Goal: Task Accomplishment & Management: Manage account settings

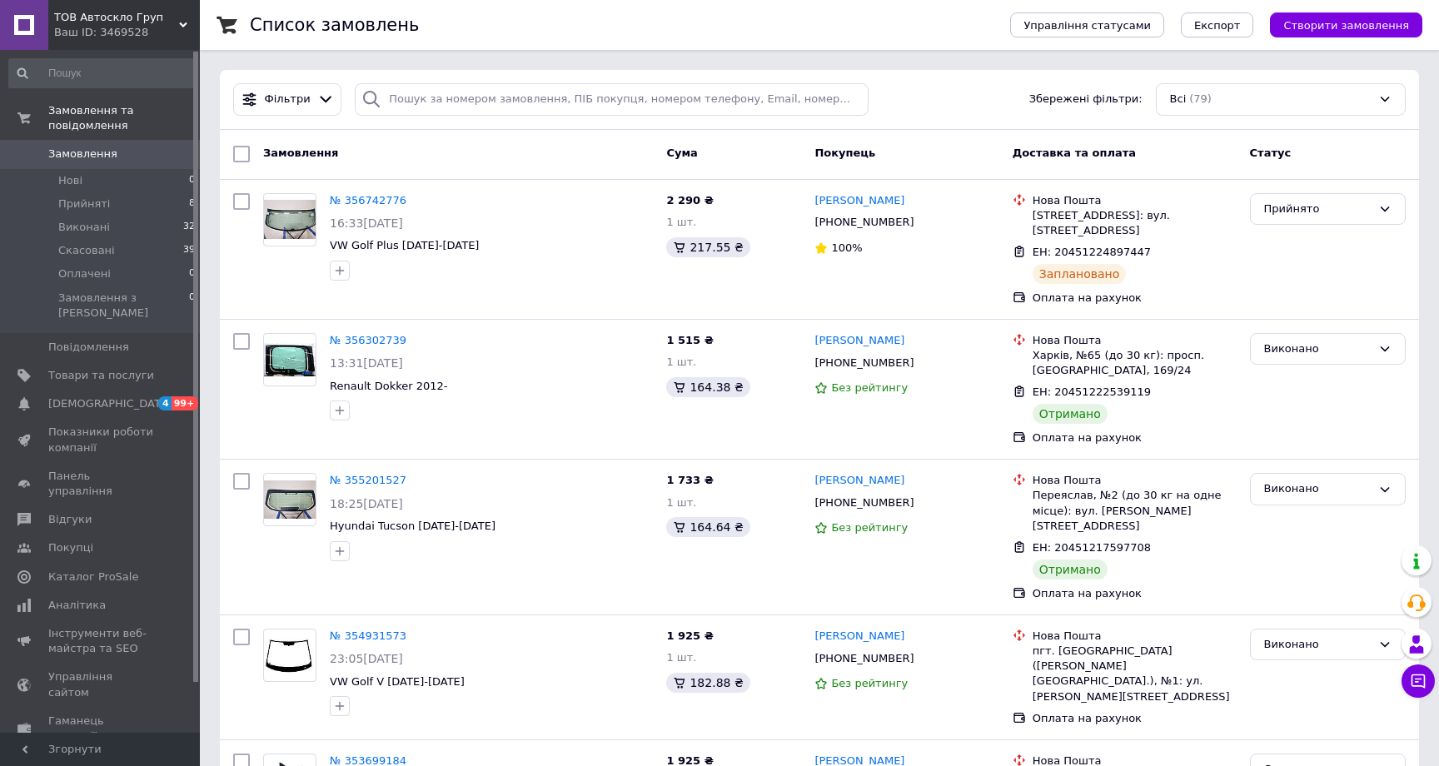
click at [100, 157] on span "Замовлення" at bounding box center [82, 154] width 69 height 15
click at [81, 160] on span "Замовлення" at bounding box center [82, 154] width 69 height 15
click at [364, 201] on link "№ 356742776" at bounding box center [368, 200] width 77 height 12
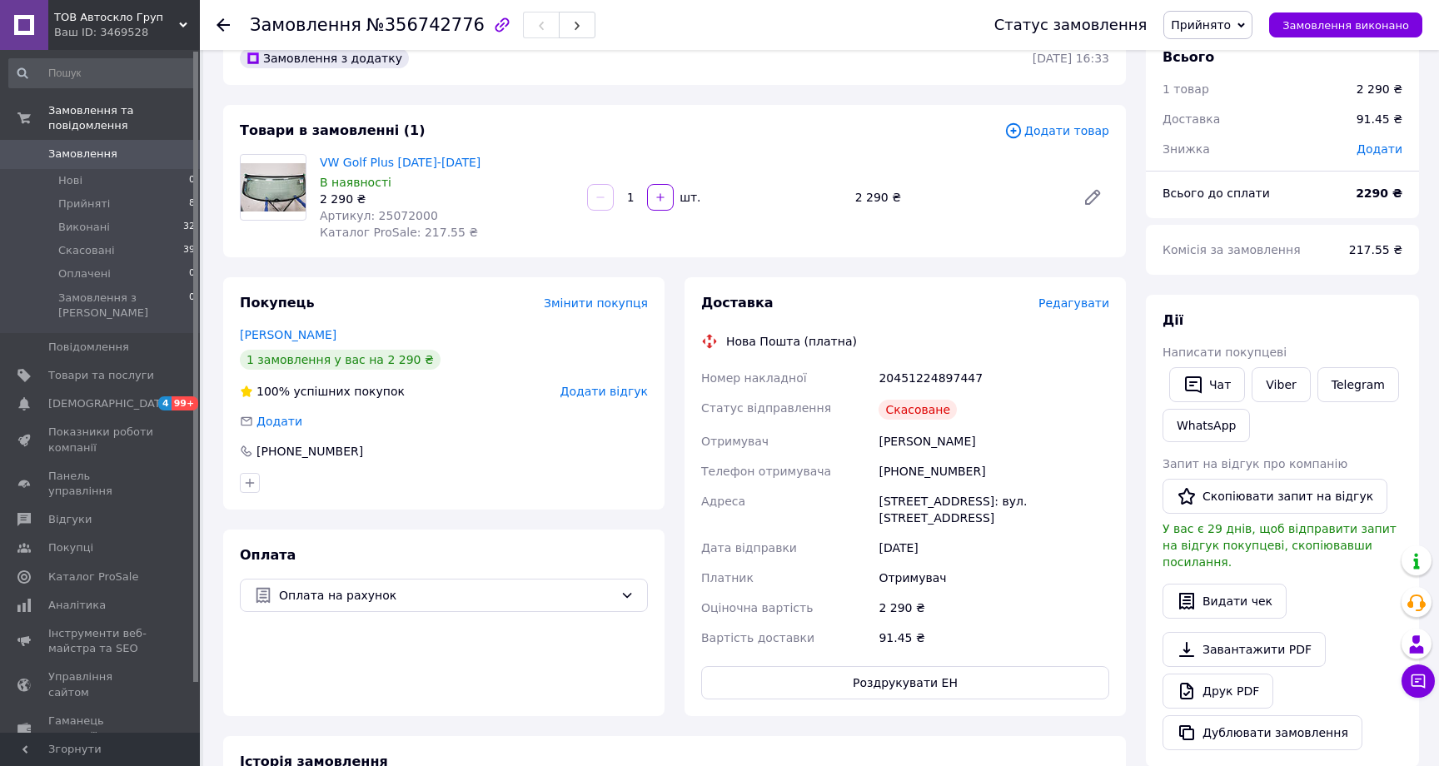
scroll to position [73, 0]
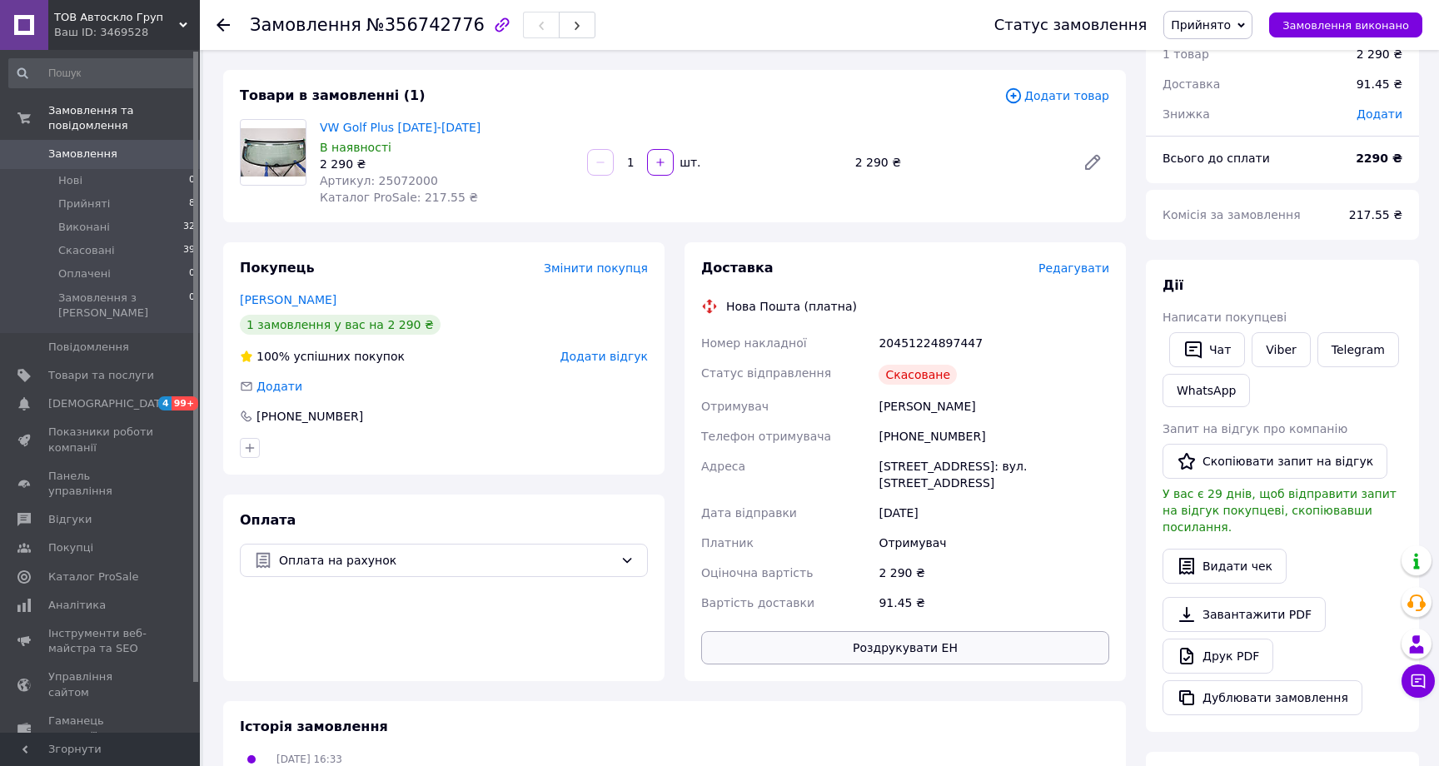
click at [908, 637] on button "Роздрукувати ЕН" at bounding box center [905, 647] width 408 height 33
click at [1084, 272] on span "Редагувати" at bounding box center [1073, 267] width 71 height 13
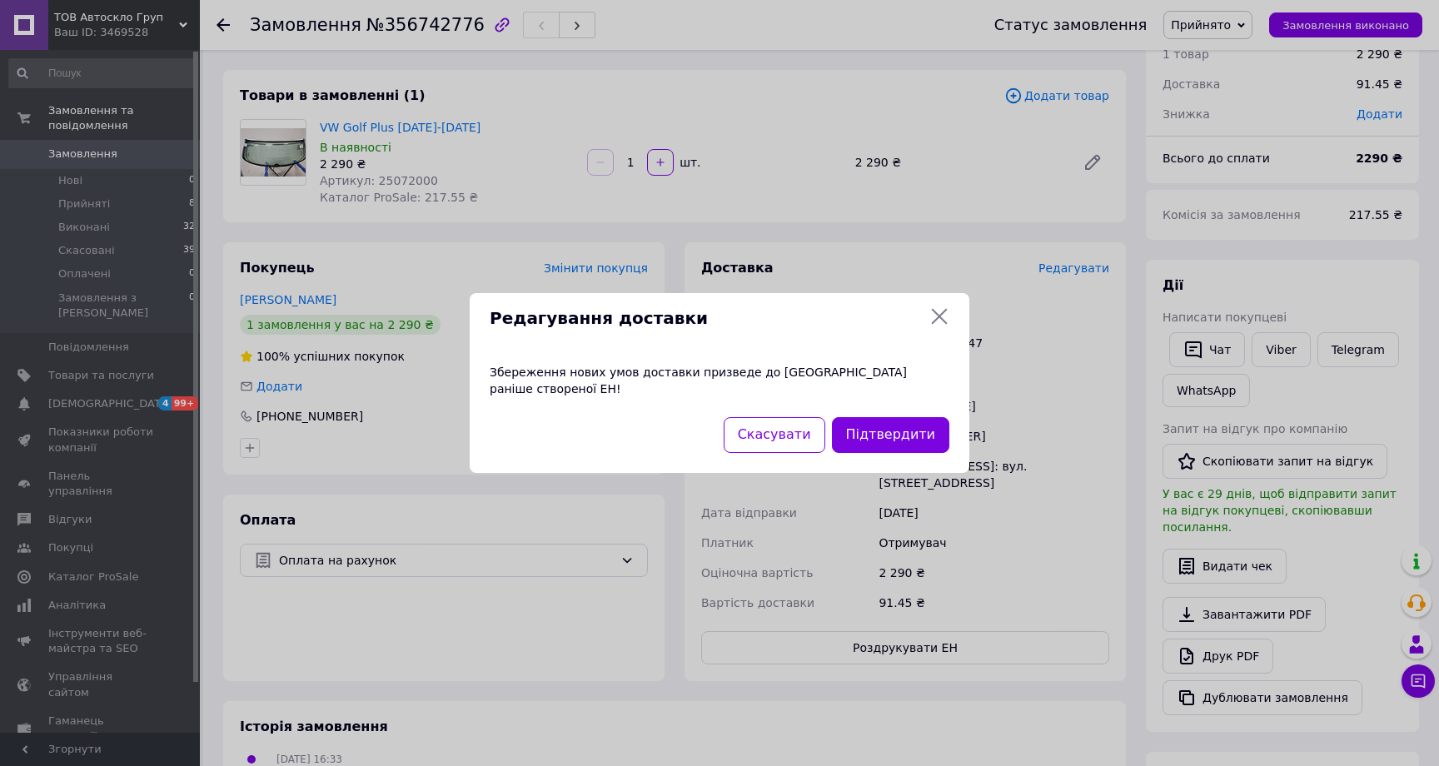
click at [939, 325] on icon at bounding box center [940, 317] width 16 height 16
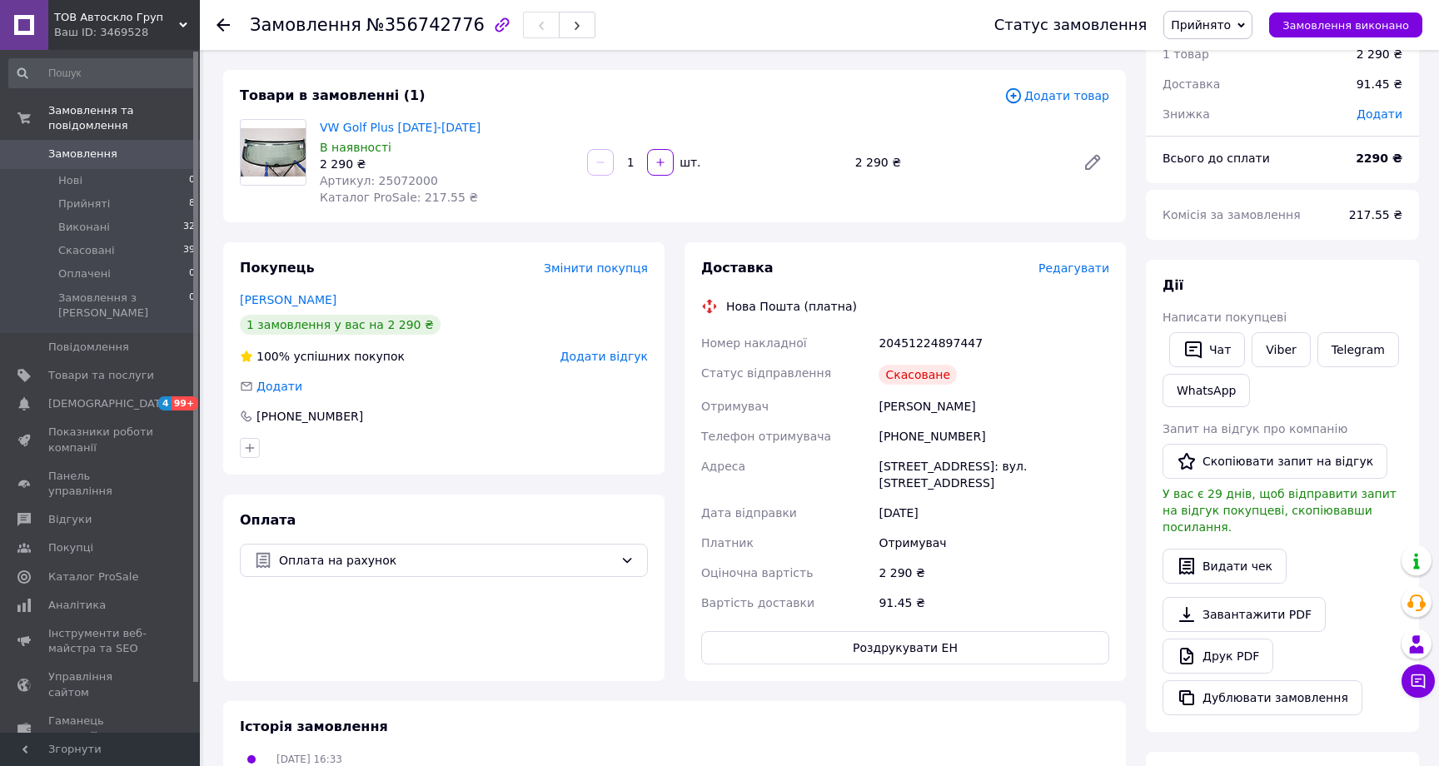
click at [1082, 260] on div "Редагувати" at bounding box center [1073, 268] width 71 height 17
click at [1077, 273] on span "Редагувати" at bounding box center [1073, 267] width 71 height 13
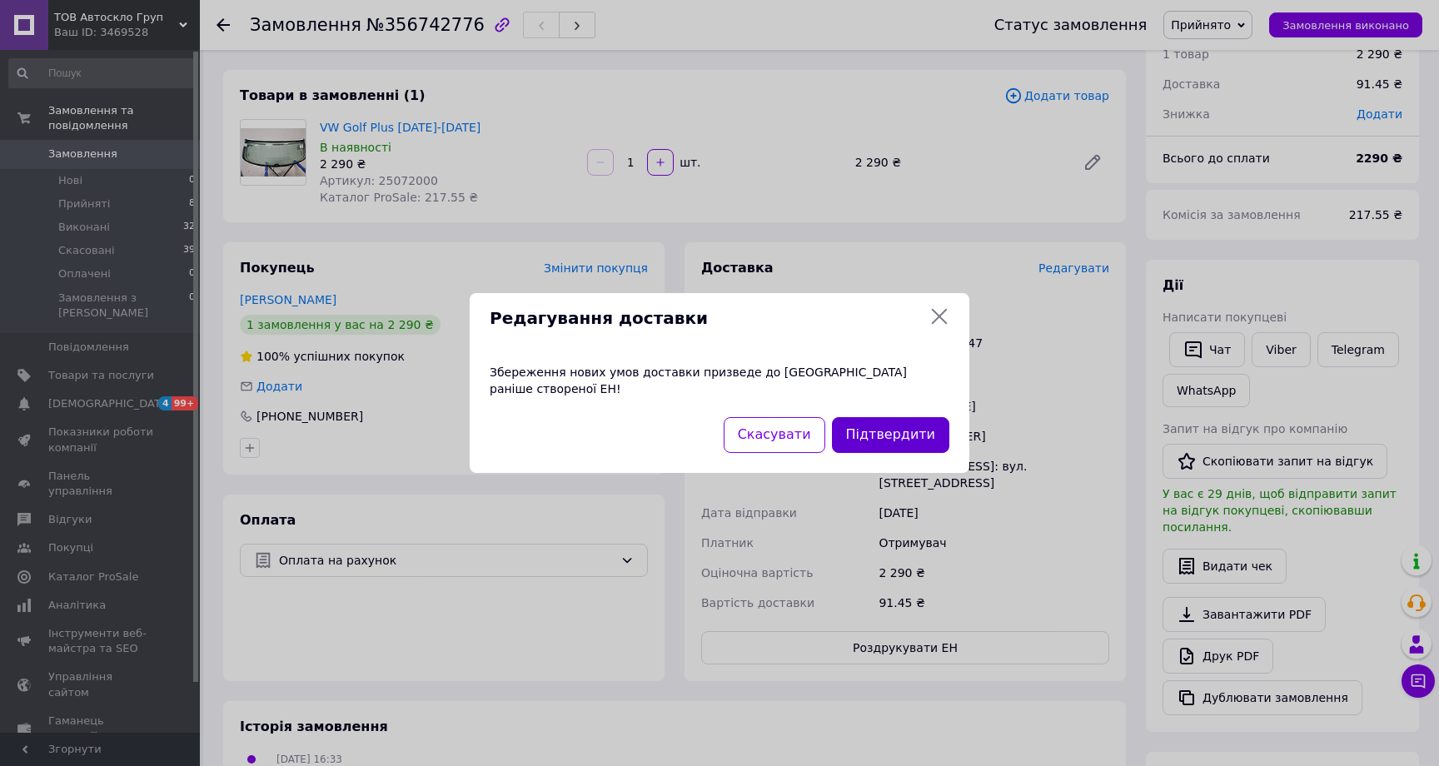
click at [927, 434] on button "Підтвердити" at bounding box center [890, 435] width 117 height 36
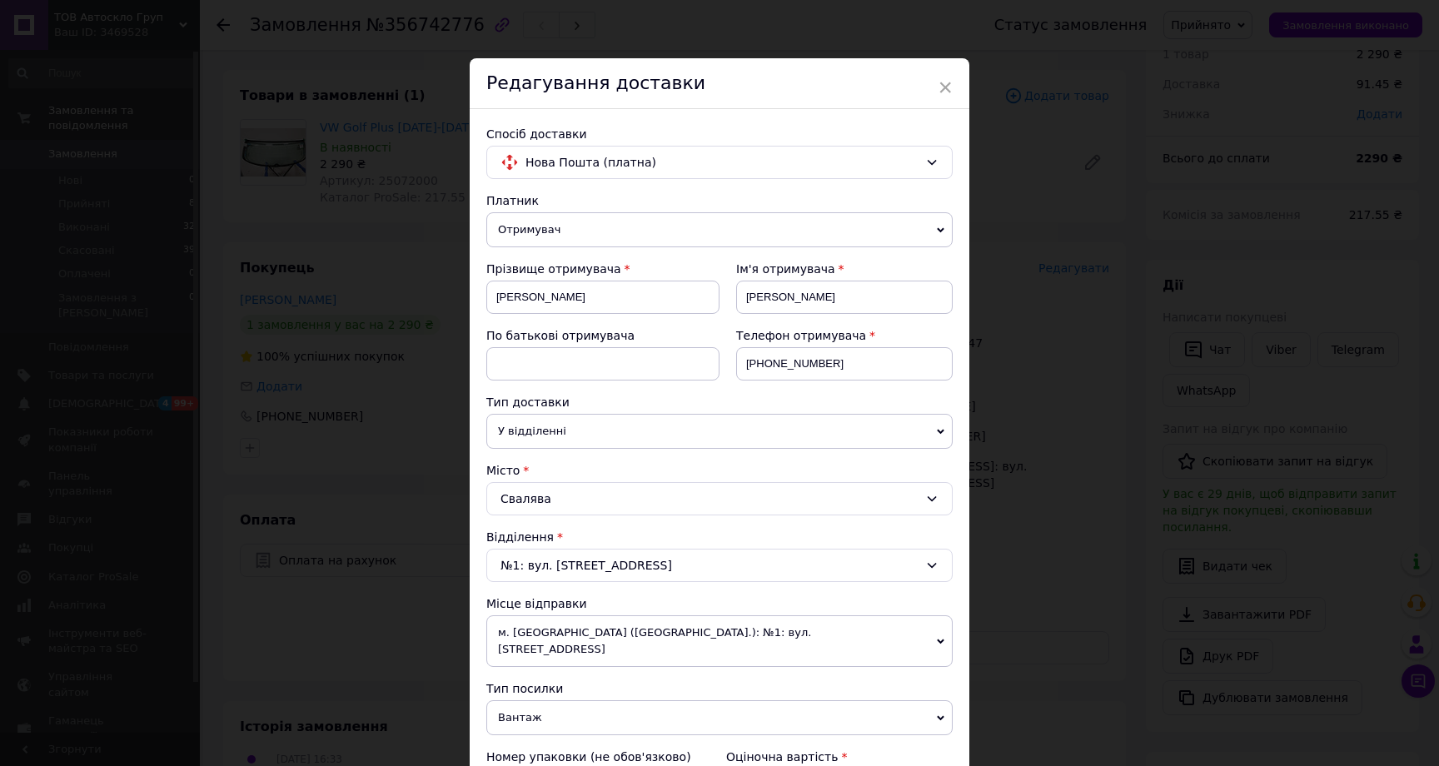
scroll to position [0, 0]
click at [941, 85] on span "×" at bounding box center [944, 87] width 15 height 28
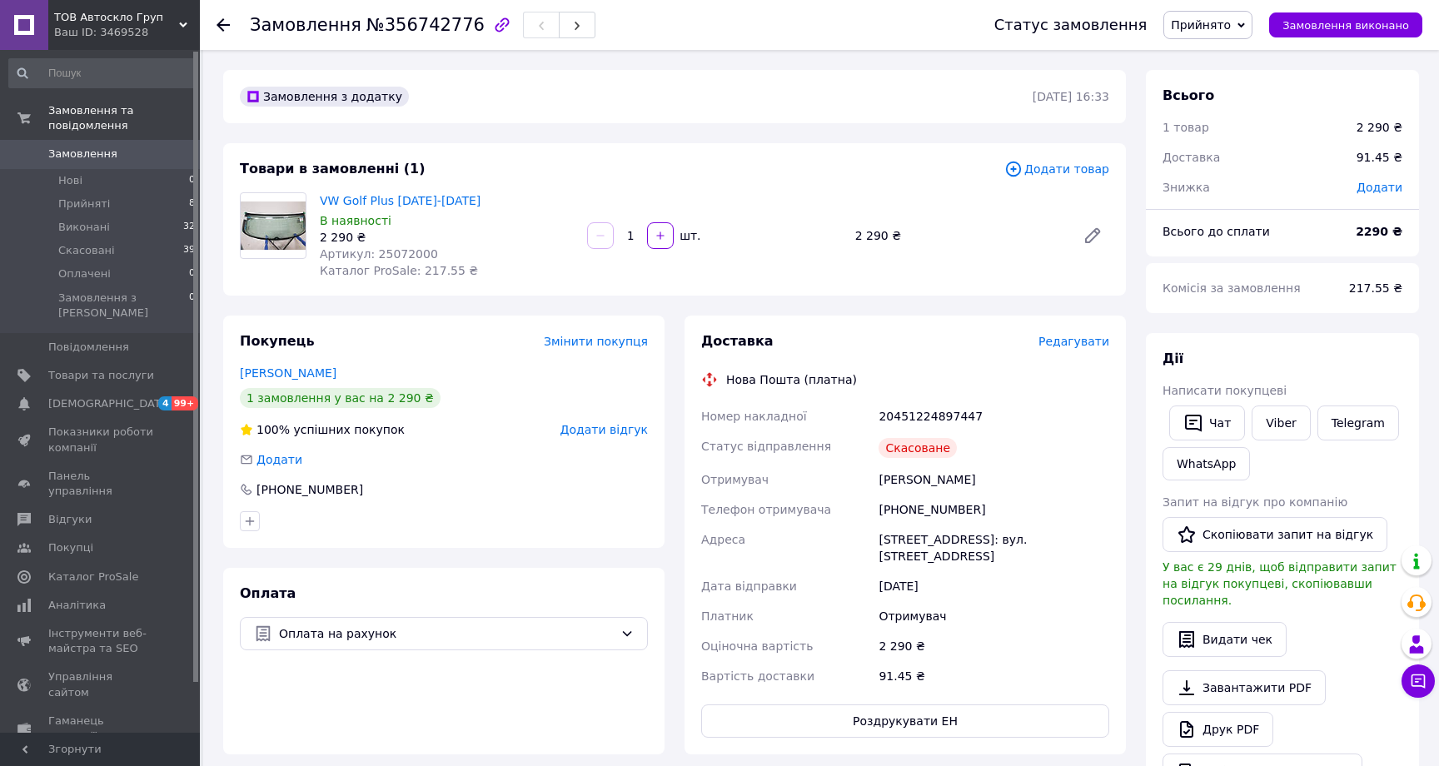
click at [885, 504] on div "[PHONE_NUMBER]" at bounding box center [993, 510] width 237 height 30
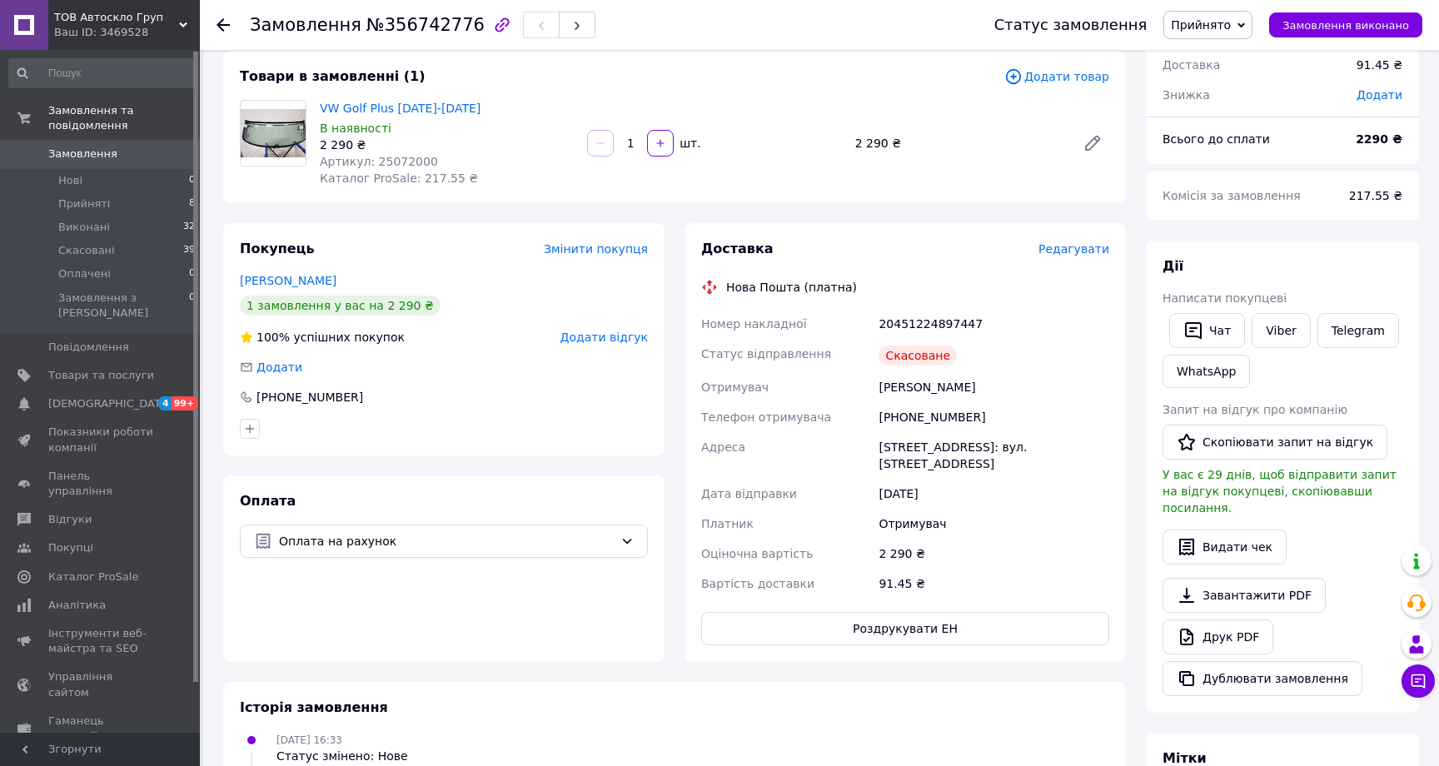
scroll to position [89, 0]
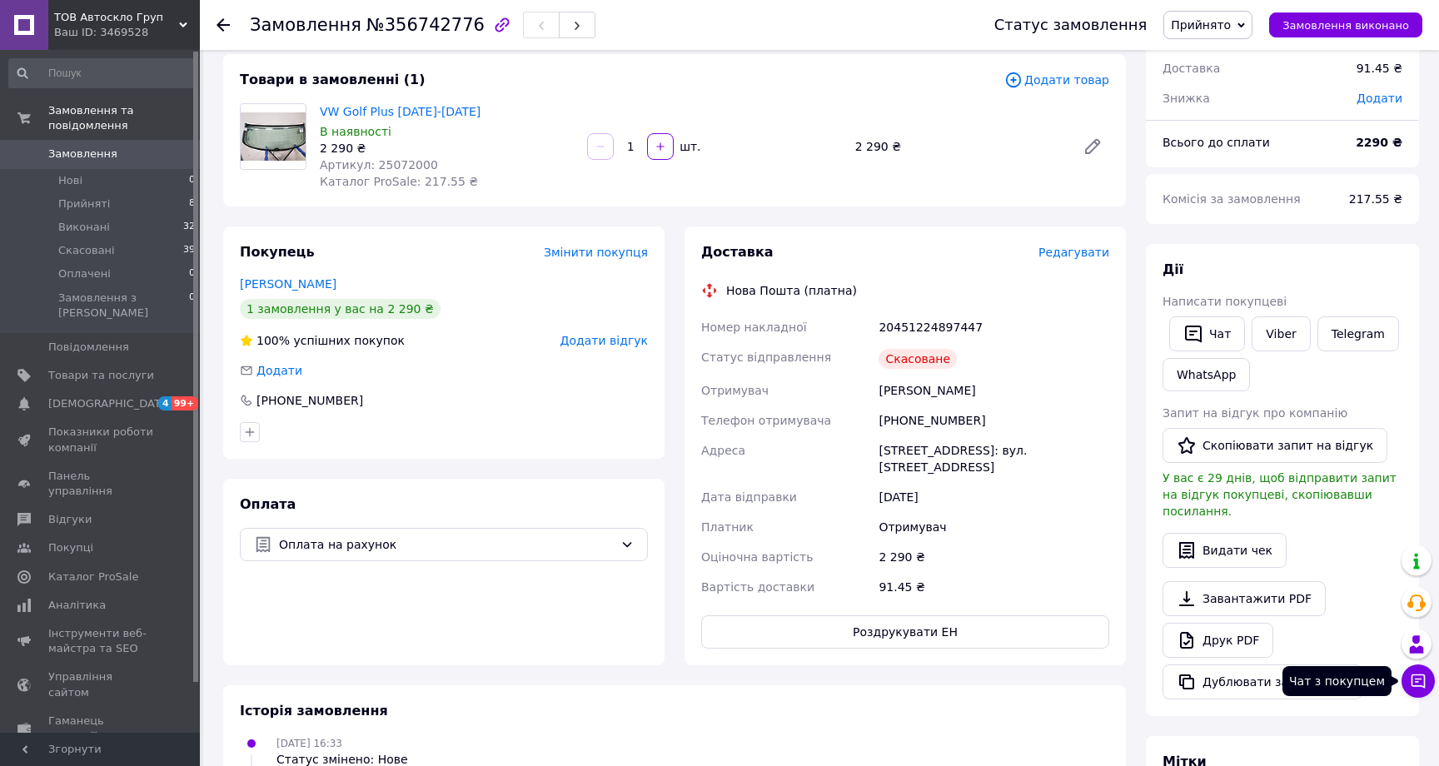
click at [1416, 680] on icon at bounding box center [1418, 681] width 17 height 17
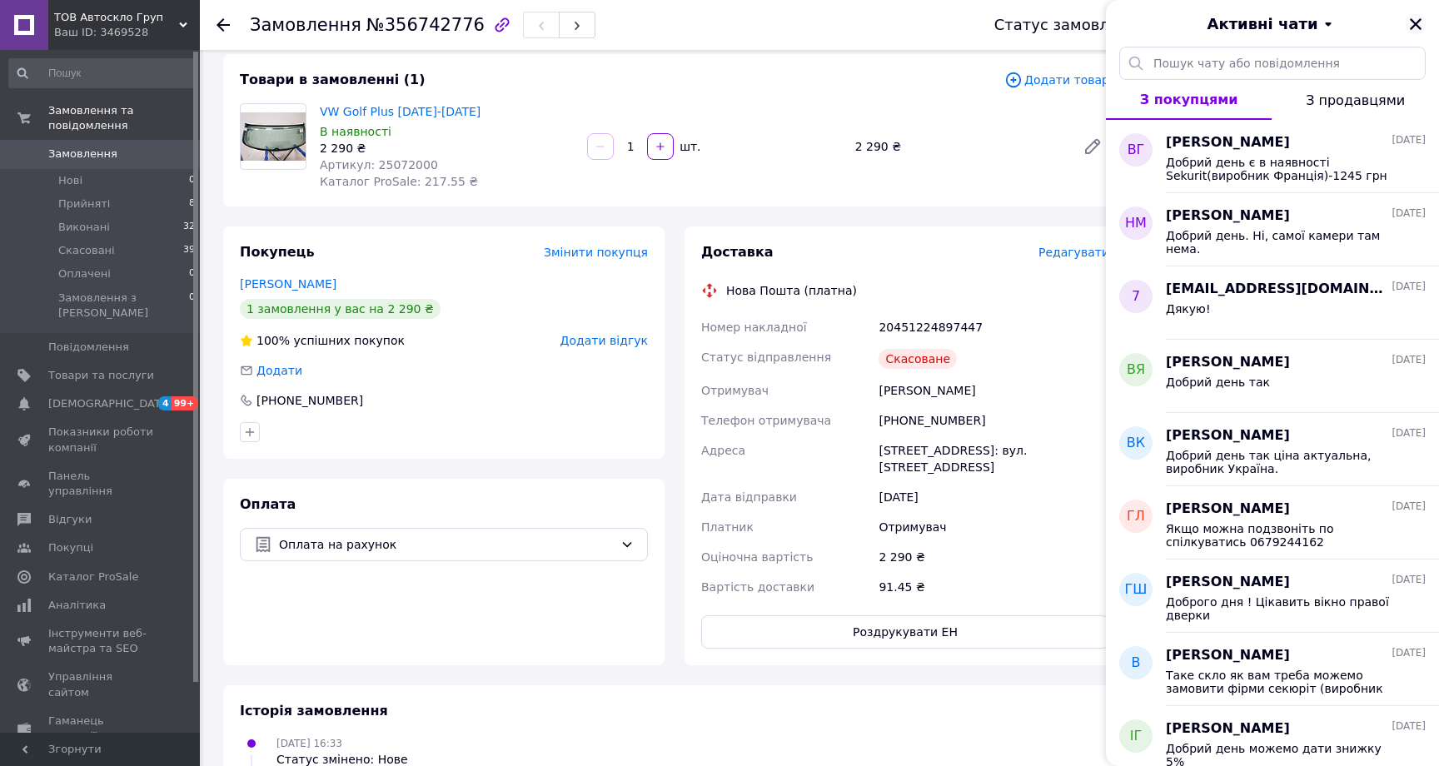
click at [1415, 26] on icon "Закрити" at bounding box center [1415, 24] width 15 height 15
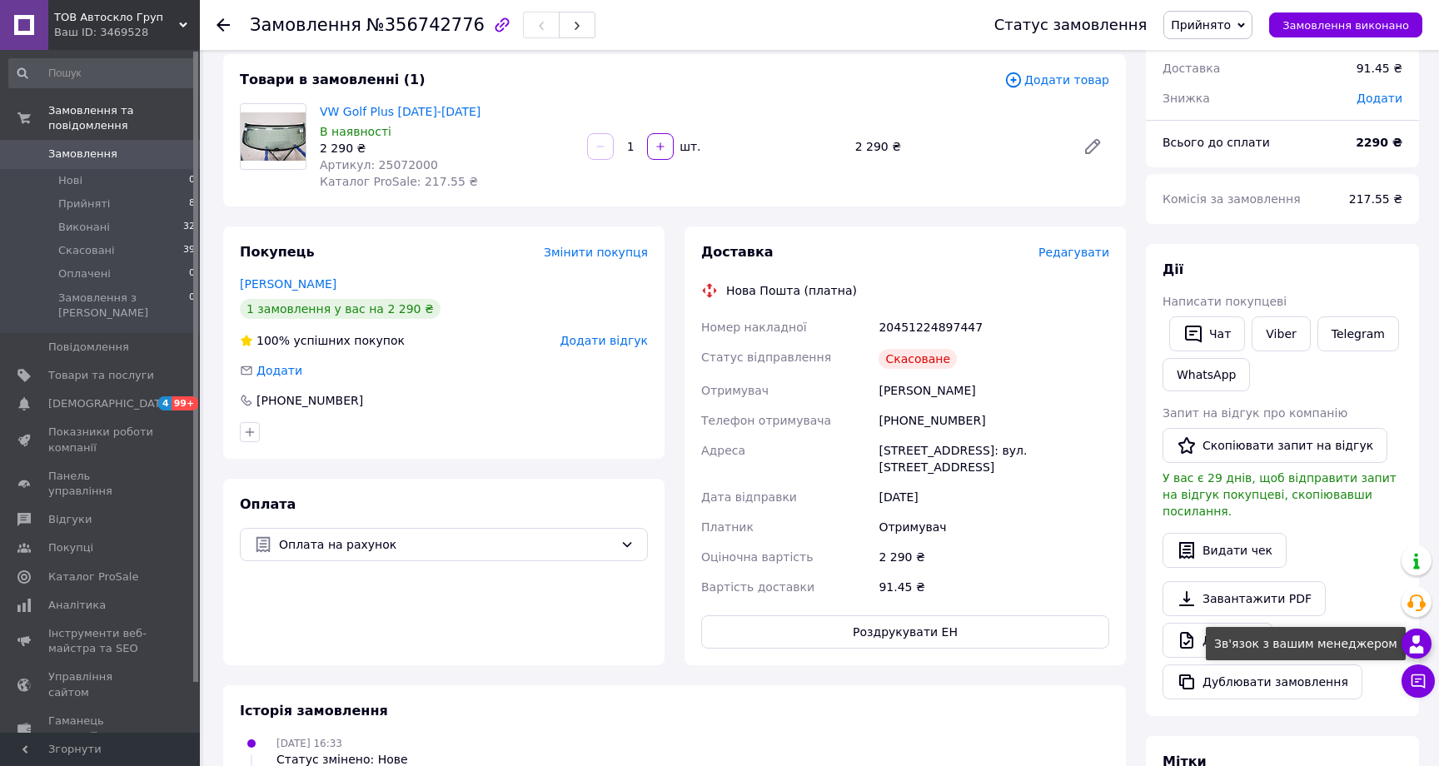
click at [1418, 644] on icon at bounding box center [1416, 644] width 20 height 20
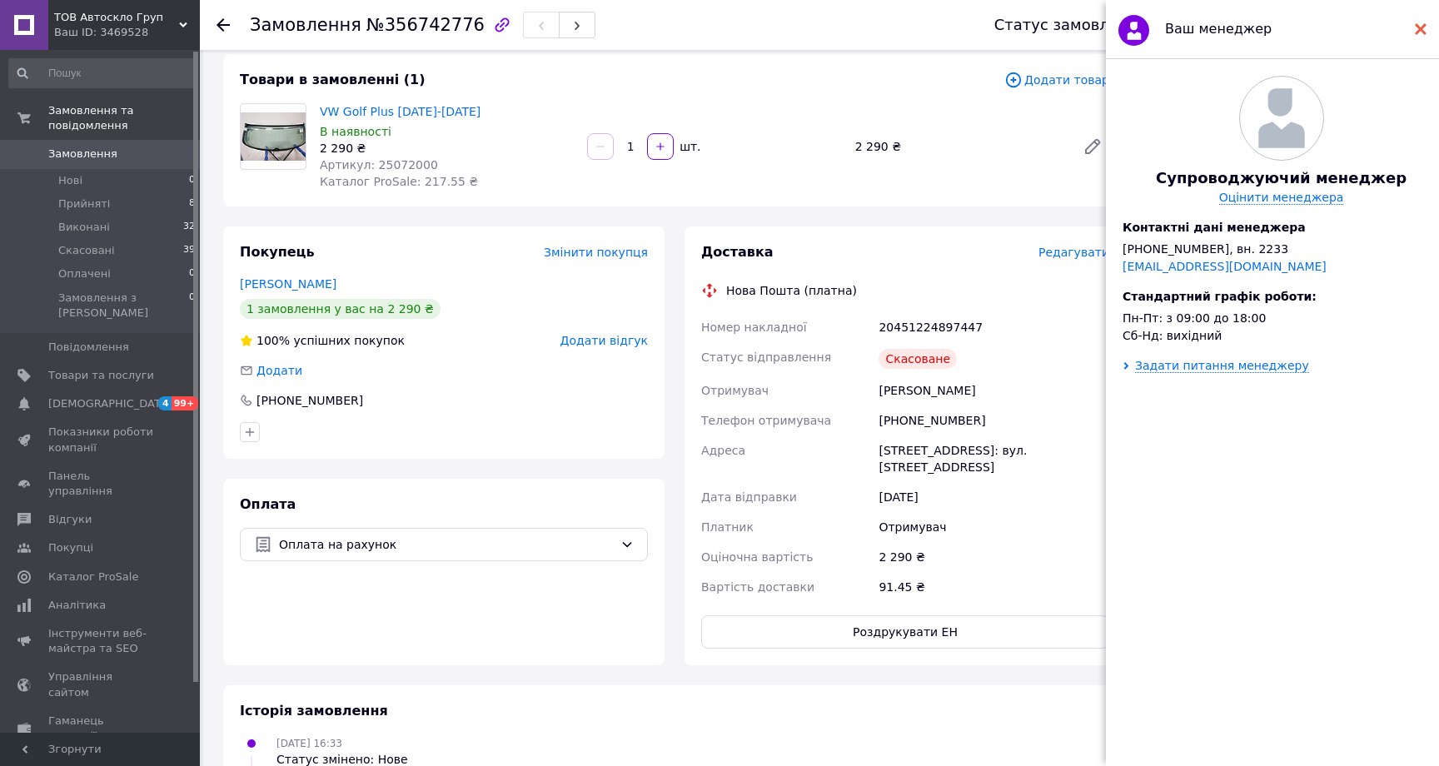
click at [1421, 32] on use at bounding box center [1421, 29] width 12 height 12
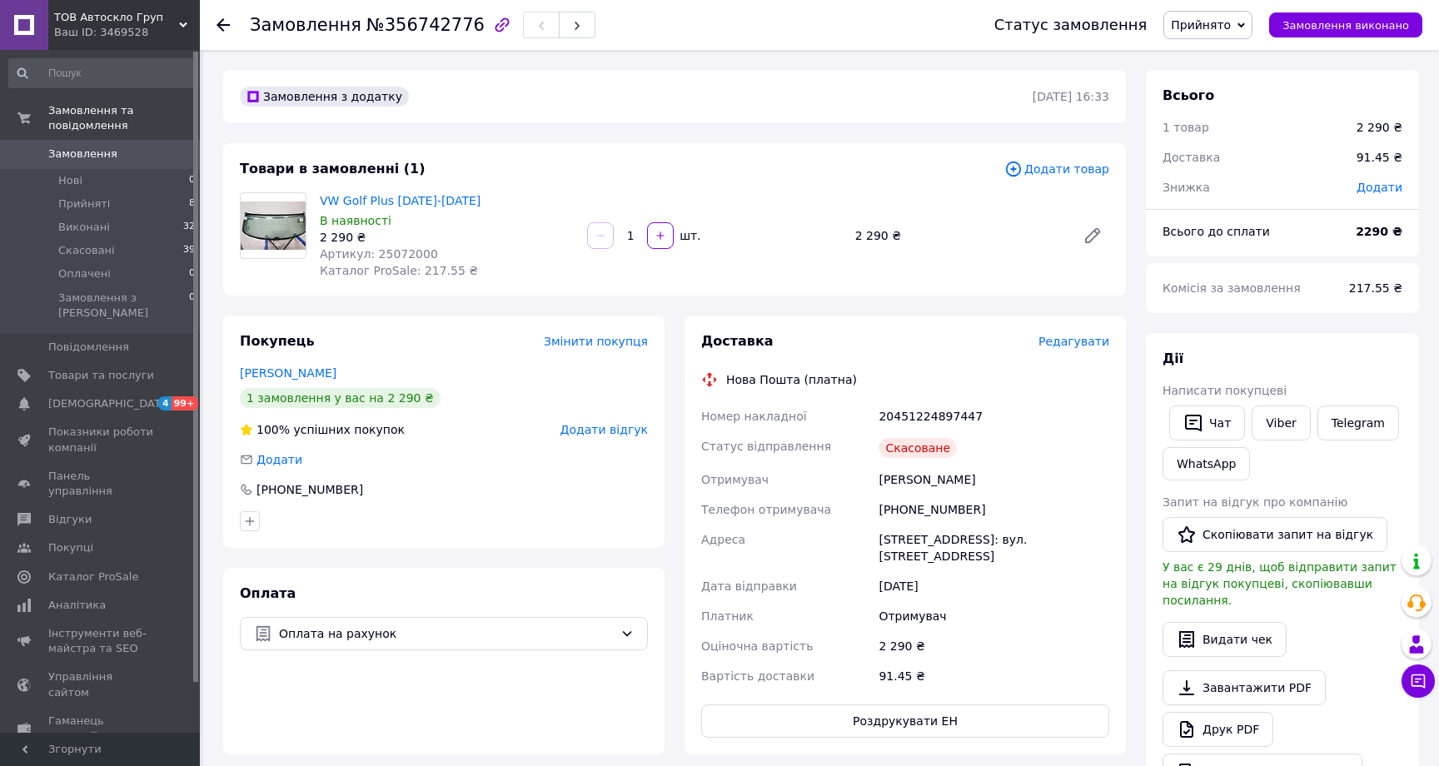
scroll to position [0, 0]
click at [1092, 339] on span "Редагувати" at bounding box center [1073, 341] width 71 height 13
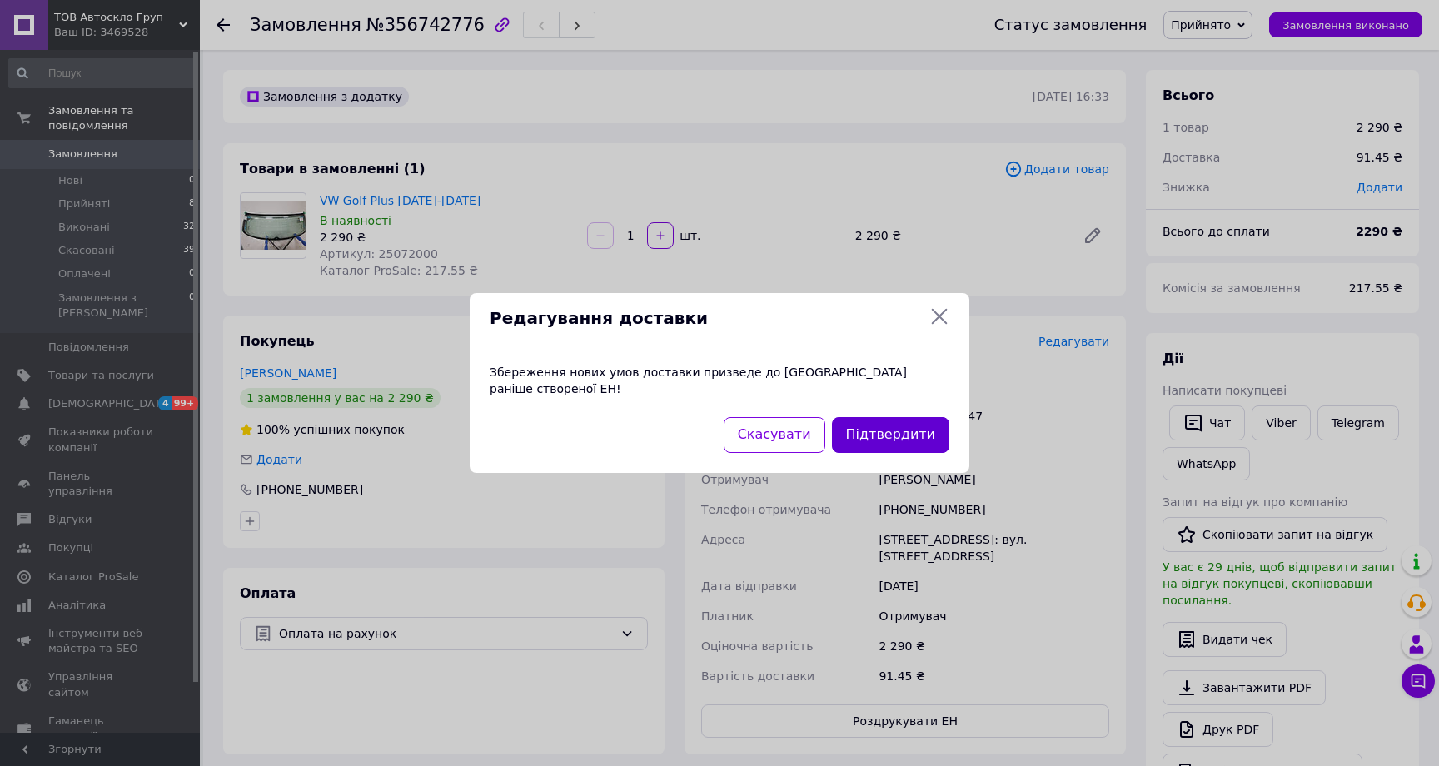
click at [898, 437] on button "Підтвердити" at bounding box center [890, 435] width 117 height 36
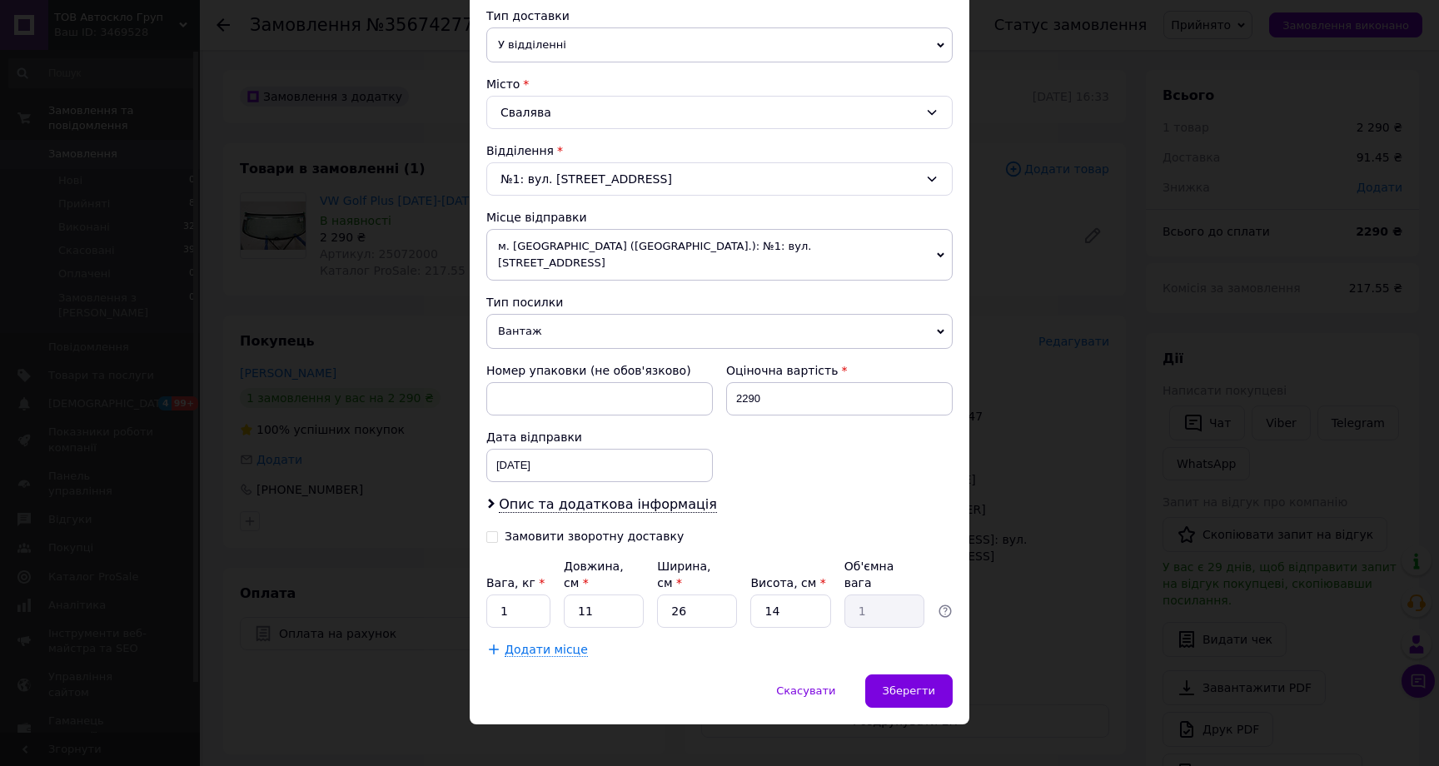
scroll to position [385, 0]
click at [902, 685] on span "Зберегти" at bounding box center [909, 691] width 52 height 12
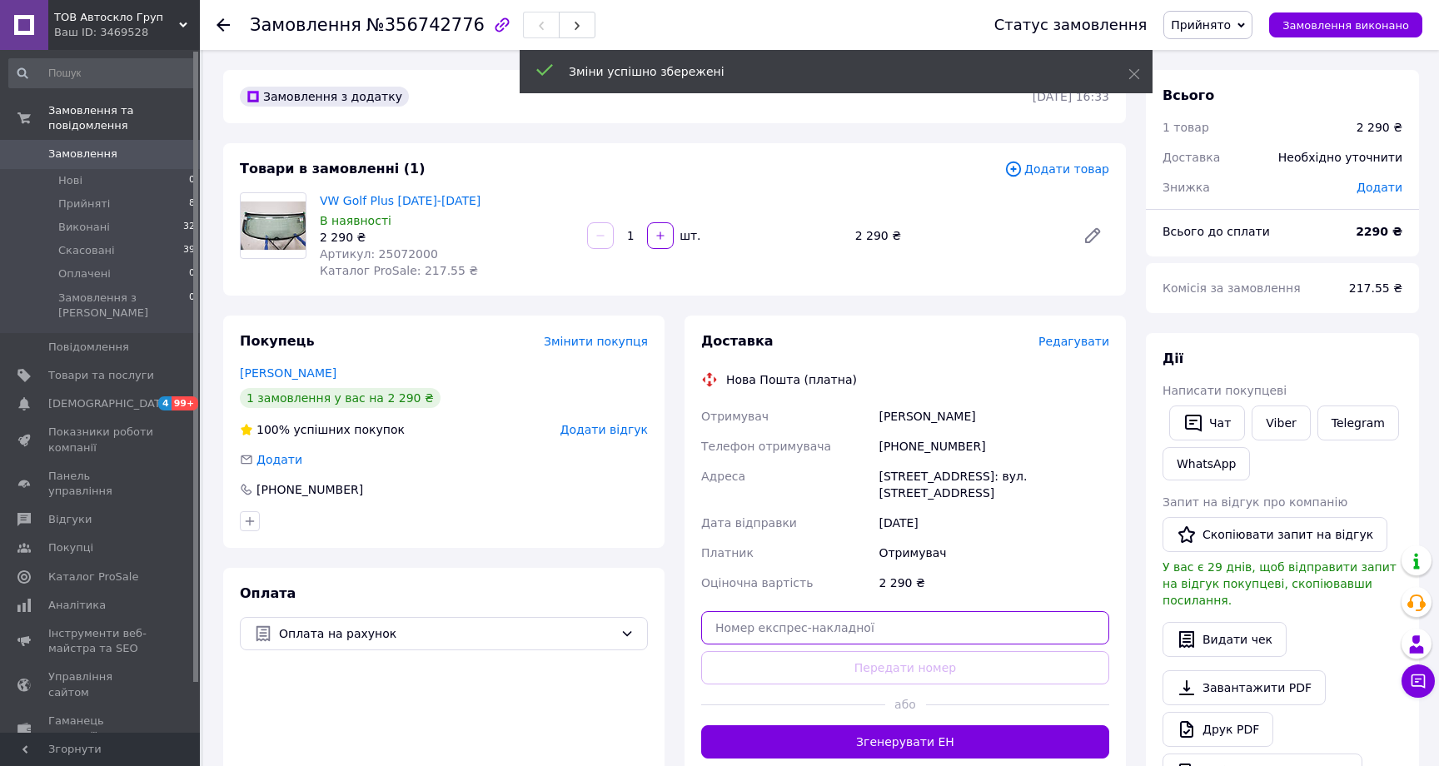
click at [848, 611] on input "text" at bounding box center [905, 627] width 408 height 33
paste input "20451224446077"
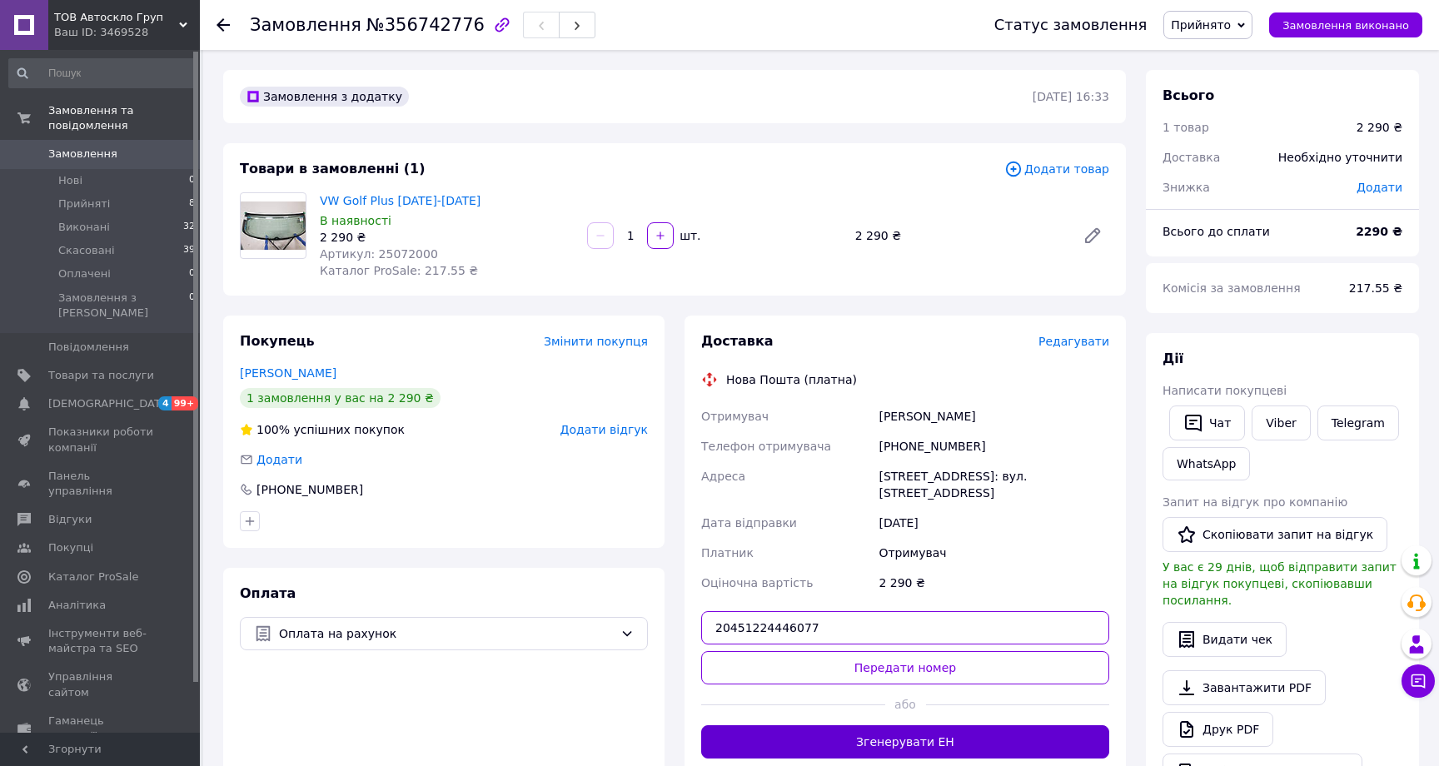
type input "20451224446077"
click at [932, 733] on button "Згенерувати ЕН" at bounding box center [905, 741] width 408 height 33
